Goal: Information Seeking & Learning: Learn about a topic

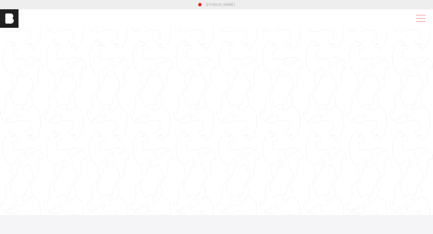
click at [425, 20] on span at bounding box center [419, 18] width 13 height 10
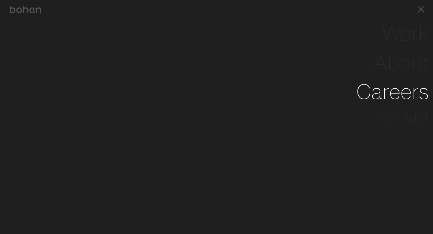
click at [395, 93] on link "Careers" at bounding box center [393, 91] width 73 height 29
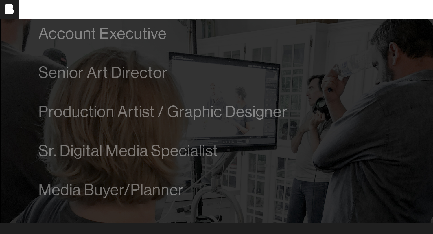
scroll to position [349, 0]
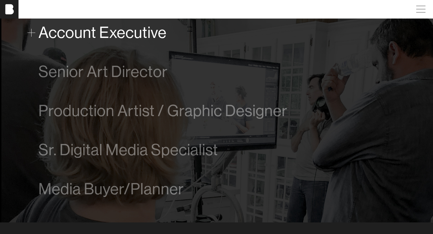
click at [62, 28] on span "Account Executive" at bounding box center [102, 33] width 128 height 18
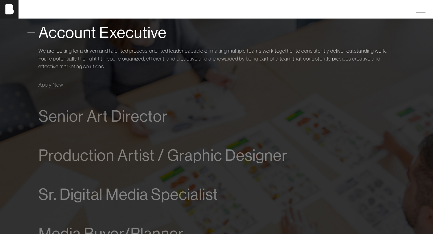
scroll to position [334, 0]
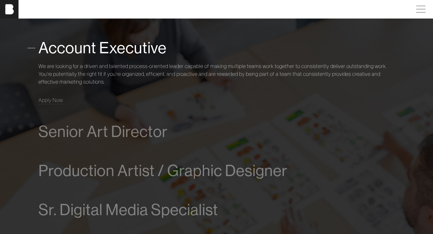
click at [69, 91] on div "We are looking for a driven and talented process-oriented leader capable of mak…" at bounding box center [216, 82] width 356 height 45
click at [55, 102] on span "Apply Now" at bounding box center [50, 100] width 25 height 7
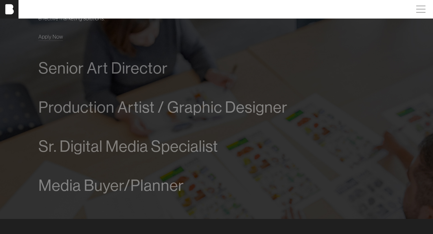
scroll to position [434, 3]
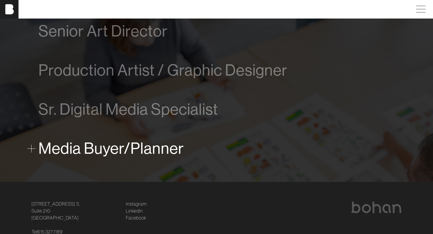
click at [72, 138] on div "Media Buyer/Planner" at bounding box center [216, 147] width 356 height 23
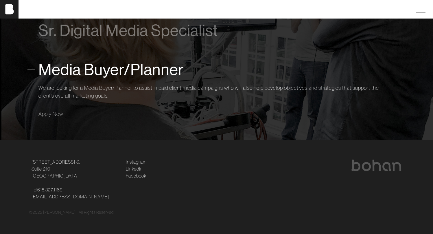
scroll to position [462, 3]
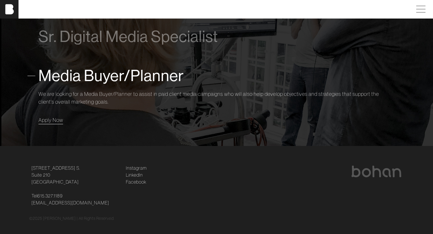
click at [51, 121] on span "Apply Now" at bounding box center [50, 120] width 25 height 7
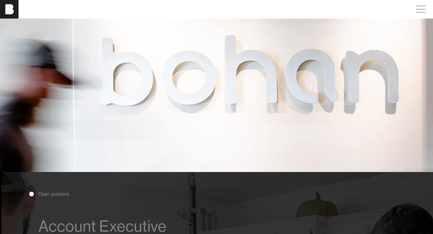
scroll to position [0, 3]
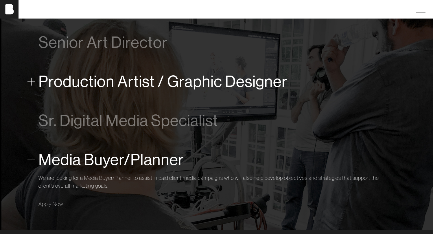
click at [135, 90] on span "Production Artist / Graphic Designer" at bounding box center [162, 82] width 249 height 18
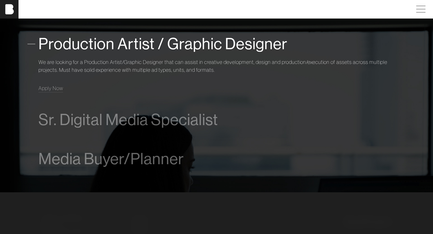
scroll to position [425, 4]
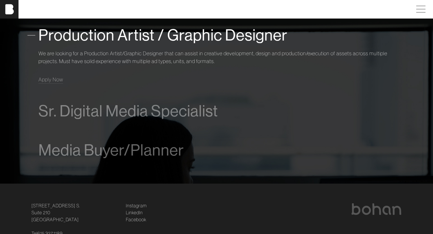
click at [49, 75] on div "We are looking for a Production Artist/Graphic Designer that can assist in crea…" at bounding box center [216, 65] width 356 height 37
click at [65, 35] on span "Production Artist / Graphic Designer" at bounding box center [162, 35] width 249 height 18
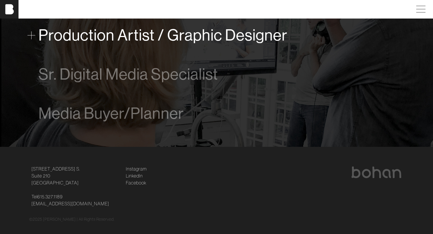
click at [65, 35] on span "Production Artist / Graphic Designer" at bounding box center [162, 35] width 249 height 18
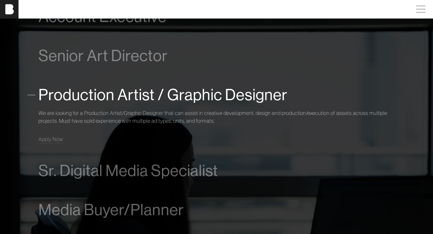
scroll to position [393, 4]
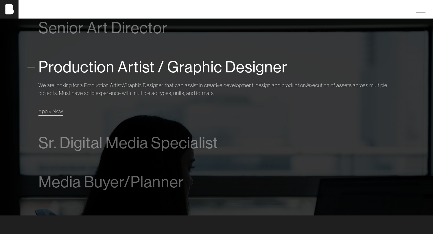
click at [53, 113] on span "Apply Now" at bounding box center [50, 111] width 25 height 7
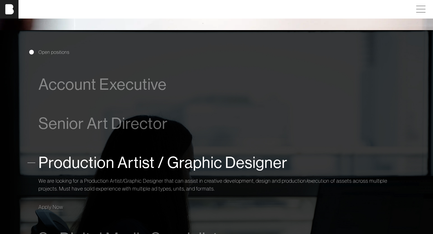
scroll to position [299, 4]
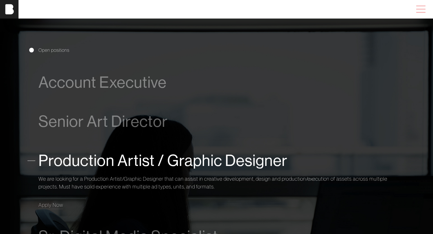
click at [423, 7] on span at bounding box center [419, 9] width 13 height 10
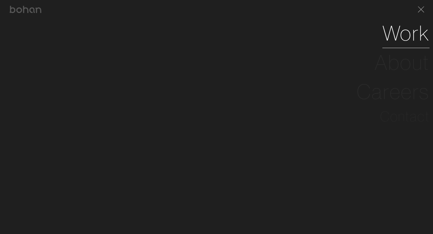
click at [411, 30] on link "Work" at bounding box center [405, 33] width 47 height 29
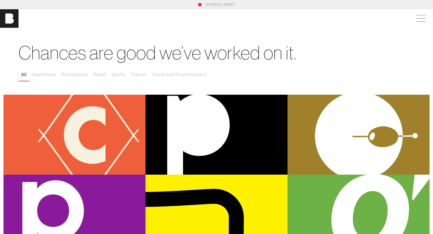
click at [426, 18] on span at bounding box center [419, 18] width 13 height 10
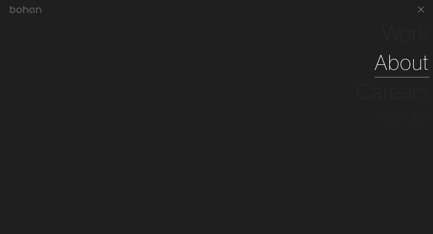
click at [416, 63] on link "About" at bounding box center [401, 62] width 55 height 29
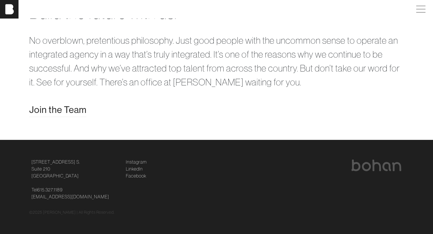
scroll to position [1154, 1]
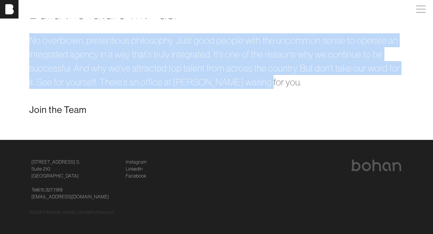
drag, startPoint x: 28, startPoint y: 39, endPoint x: 262, endPoint y: 84, distance: 238.1
click at [262, 84] on p "No overblown, pretentious philosophy. Just good people with the uncommon sense …" at bounding box center [216, 61] width 375 height 56
copy p "No overblown, pretentious philosophy. Just good people with the uncommon sense …"
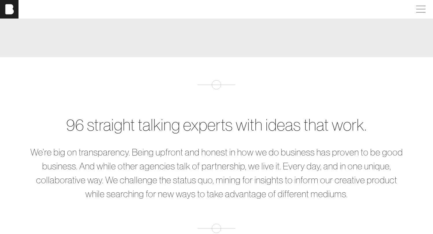
scroll to position [193, 1]
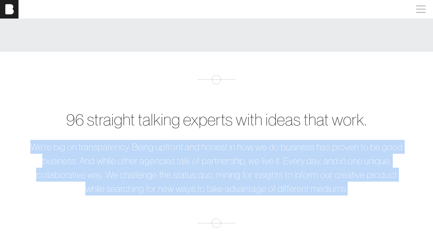
drag, startPoint x: 26, startPoint y: 146, endPoint x: 371, endPoint y: 205, distance: 350.2
click at [371, 205] on div "96 straight talking experts with ideas that work. We’re big on transparency. Be…" at bounding box center [216, 151] width 433 height 153
copy p "We’re big on transparency. Being upfront and honest in how we do business has p…"
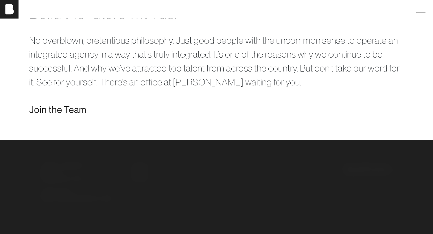
scroll to position [1081, 4]
